Goal: Transaction & Acquisition: Purchase product/service

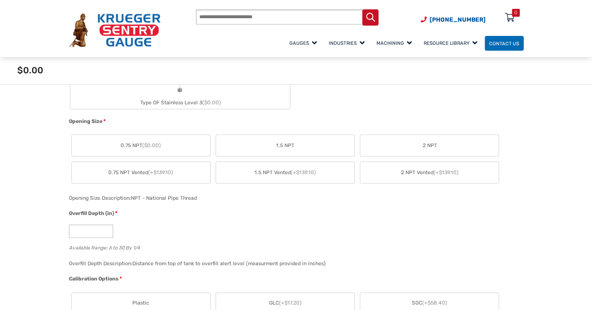
scroll to position [448, 0]
click at [431, 139] on label "2 NPT" at bounding box center [429, 143] width 138 height 21
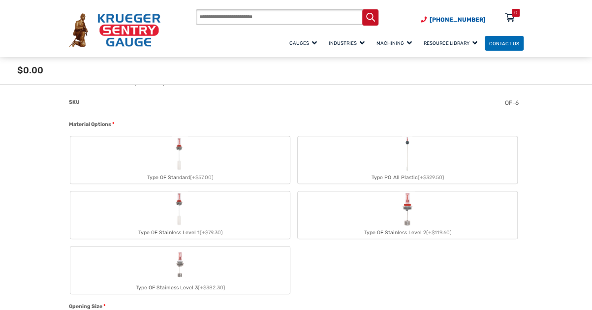
scroll to position [246, 0]
click at [272, 220] on label "Type OF Stainless Level 1 (+$79.30)" at bounding box center [180, 217] width 220 height 47
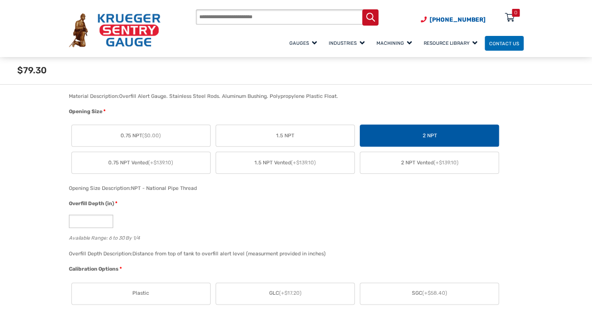
scroll to position [475, 0]
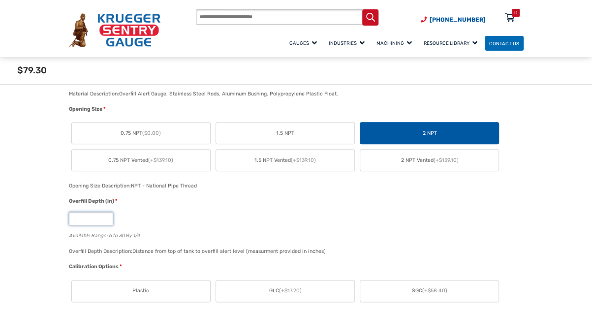
click at [106, 221] on input "*" at bounding box center [91, 218] width 44 height 13
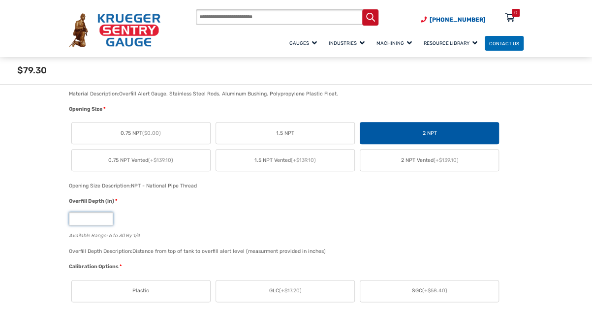
click at [106, 221] on input "*" at bounding box center [91, 218] width 44 height 13
drag, startPoint x: 106, startPoint y: 221, endPoint x: 106, endPoint y: 215, distance: 5.9
click at [106, 215] on input "**" at bounding box center [91, 218] width 44 height 13
type input "**"
click at [106, 215] on input "**" at bounding box center [91, 218] width 44 height 13
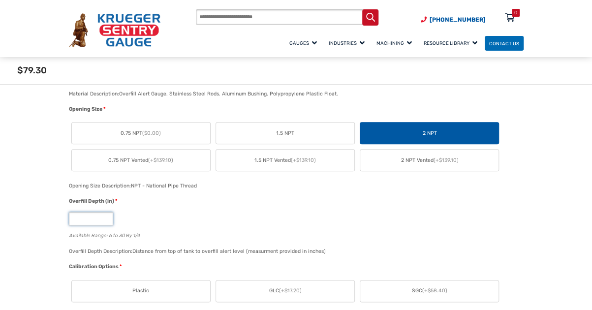
click at [106, 215] on input "**" at bounding box center [91, 218] width 44 height 13
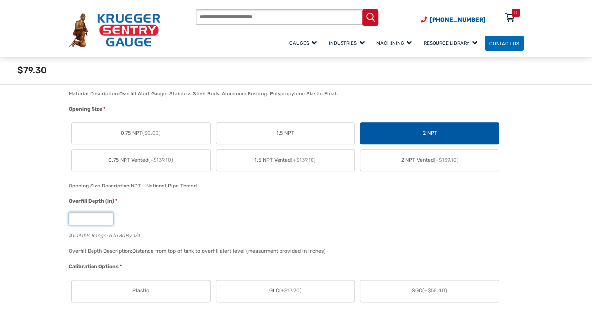
click at [106, 215] on input "**" at bounding box center [91, 218] width 44 height 13
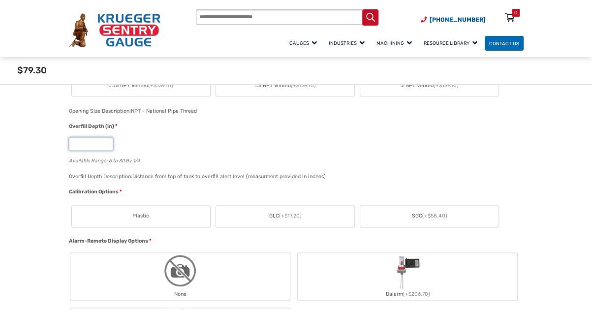
scroll to position [555, 0]
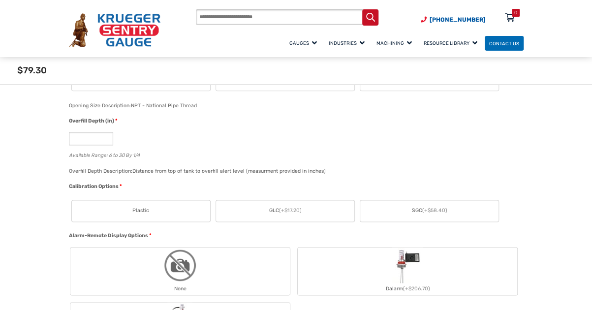
click at [278, 209] on span "GLC (+$17.20)" at bounding box center [285, 211] width 33 height 8
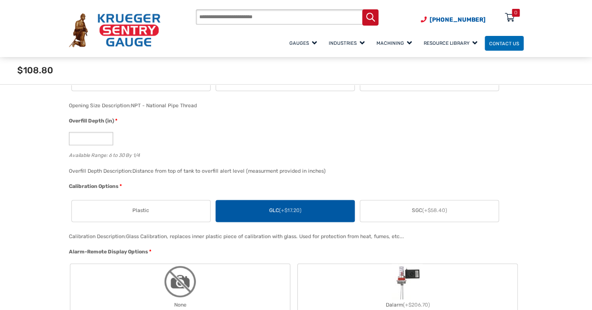
click at [185, 215] on label "Plastic" at bounding box center [141, 210] width 138 height 21
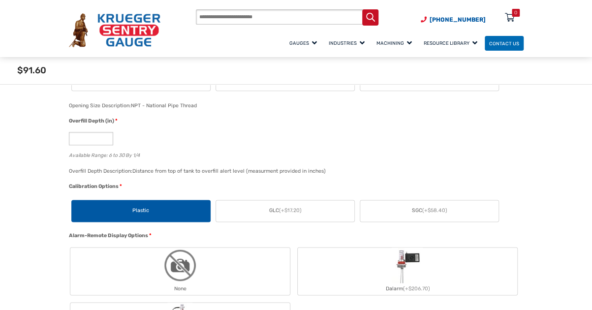
click at [252, 209] on label "GLC (+$17.20)" at bounding box center [285, 210] width 138 height 21
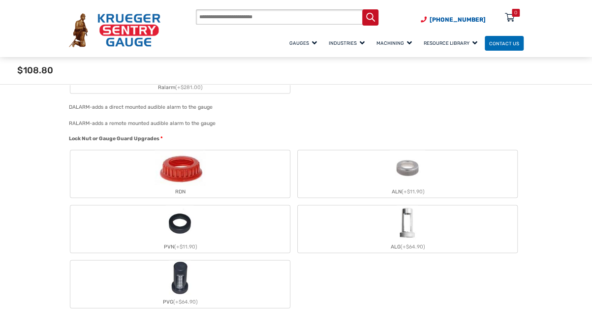
scroll to position [842, 0]
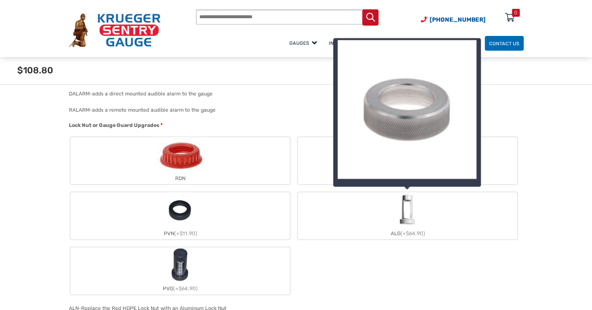
click at [407, 226] on img "ALG" at bounding box center [408, 209] width 22 height 35
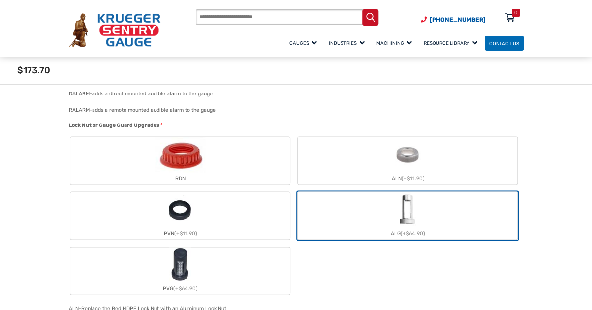
click at [441, 212] on label "ALG (+$64.90)" at bounding box center [408, 215] width 220 height 47
click at [478, 156] on label "ALN (+$11.90)" at bounding box center [408, 160] width 220 height 47
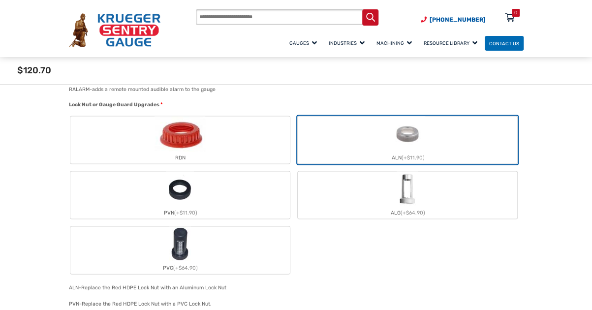
scroll to position [865, 0]
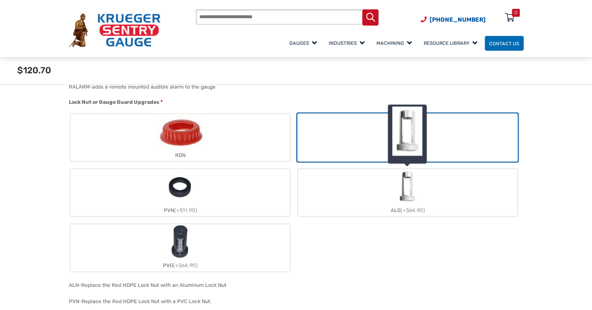
click at [356, 198] on label "ALG (+$64.90)" at bounding box center [408, 192] width 220 height 47
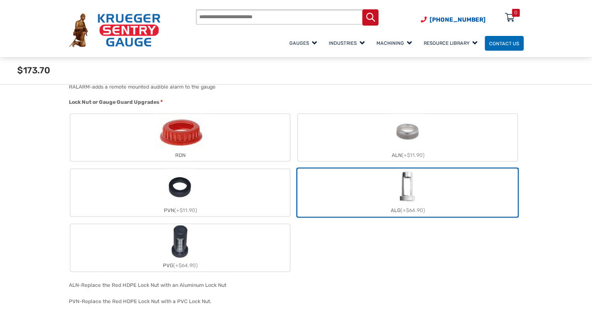
click at [391, 153] on div "ALN (+$11.90)" at bounding box center [408, 155] width 220 height 12
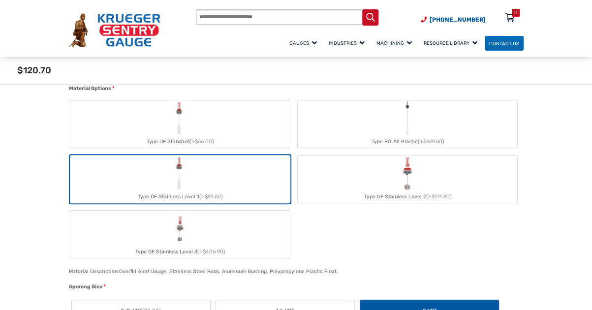
scroll to position [299, 0]
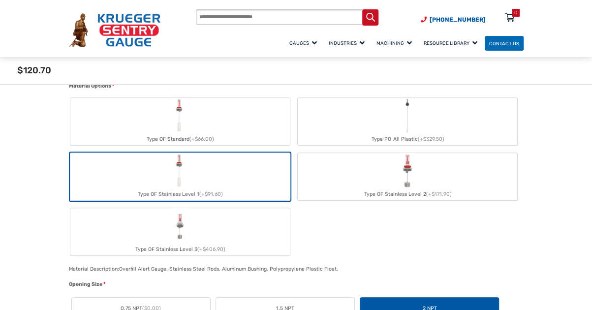
click at [237, 190] on div "Type OF Stainless Level 1 (+$91.60)" at bounding box center [180, 195] width 220 height 12
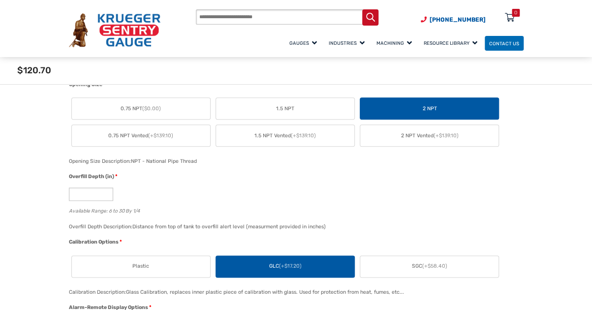
scroll to position [597, 0]
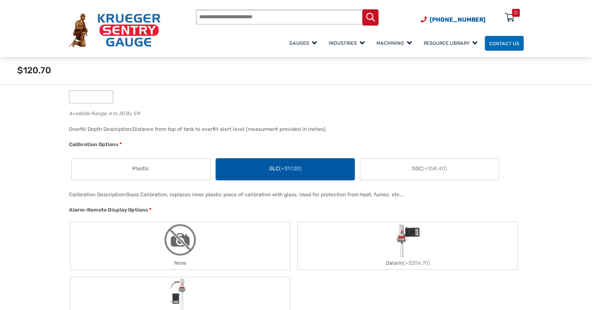
click at [181, 171] on label "Plastic" at bounding box center [141, 169] width 138 height 21
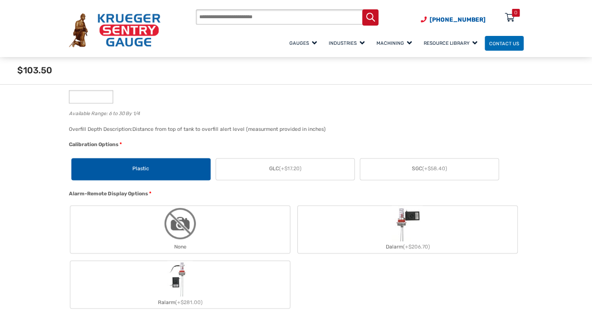
click at [316, 163] on label "GLC (+$17.20)" at bounding box center [285, 169] width 138 height 21
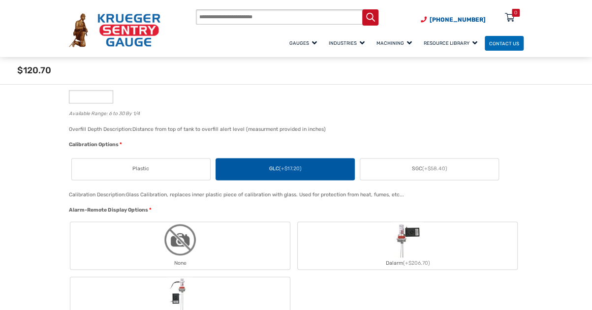
click at [178, 173] on label "Plastic" at bounding box center [141, 169] width 138 height 21
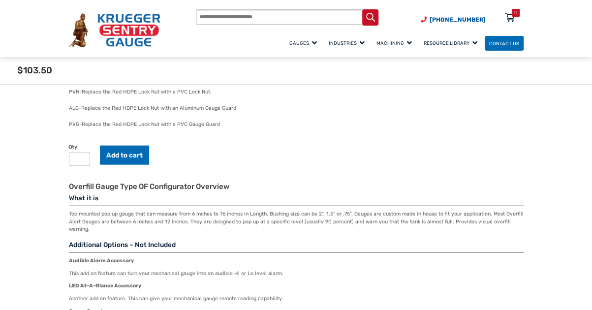
scroll to position [1060, 0]
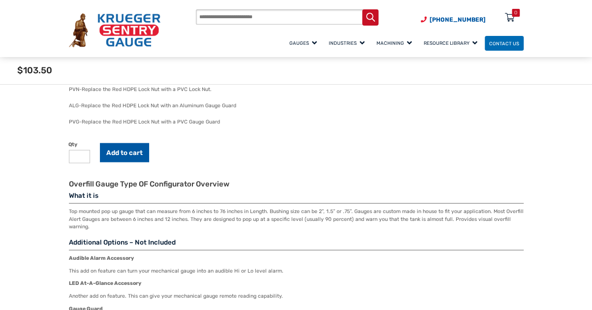
click at [131, 152] on button "Add to cart" at bounding box center [124, 152] width 49 height 19
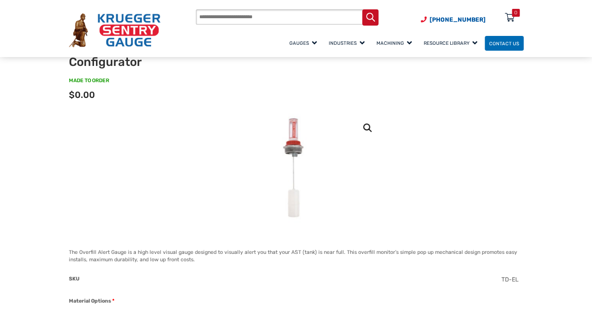
scroll to position [78, 0]
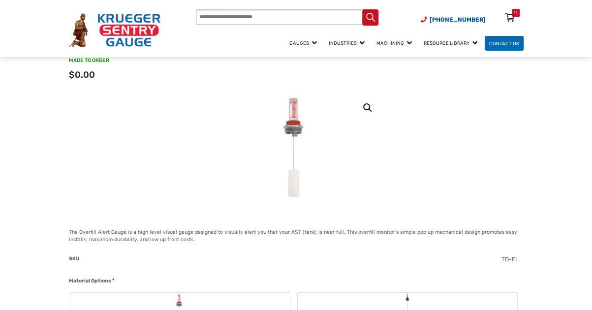
click at [366, 105] on link "🔍" at bounding box center [368, 108] width 18 height 18
drag, startPoint x: 260, startPoint y: 105, endPoint x: 273, endPoint y: 93, distance: 18.5
click at [273, 93] on img at bounding box center [296, 148] width 52 height 111
